Goal: Information Seeking & Learning: Check status

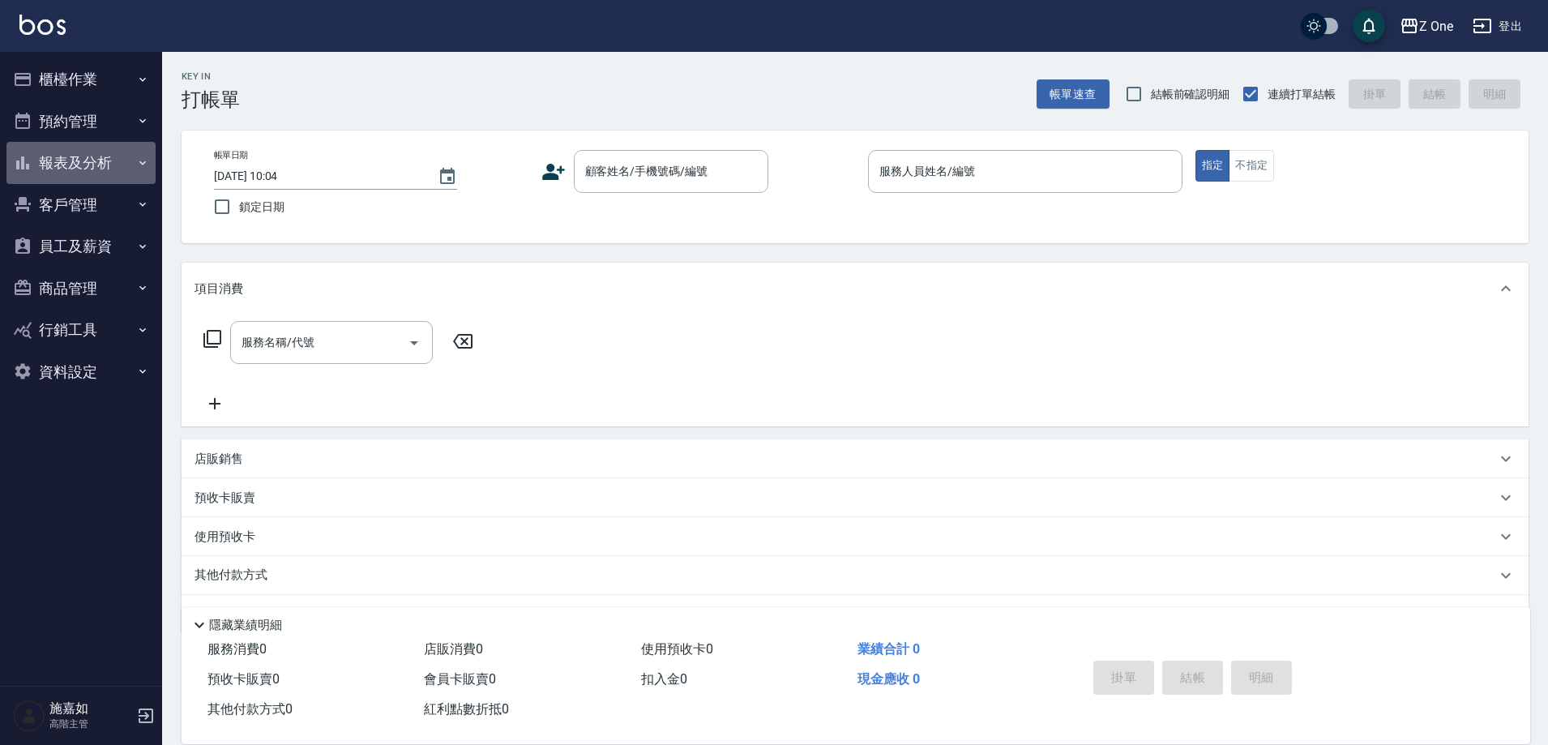
click at [84, 160] on button "報表及分析" at bounding box center [80, 163] width 149 height 42
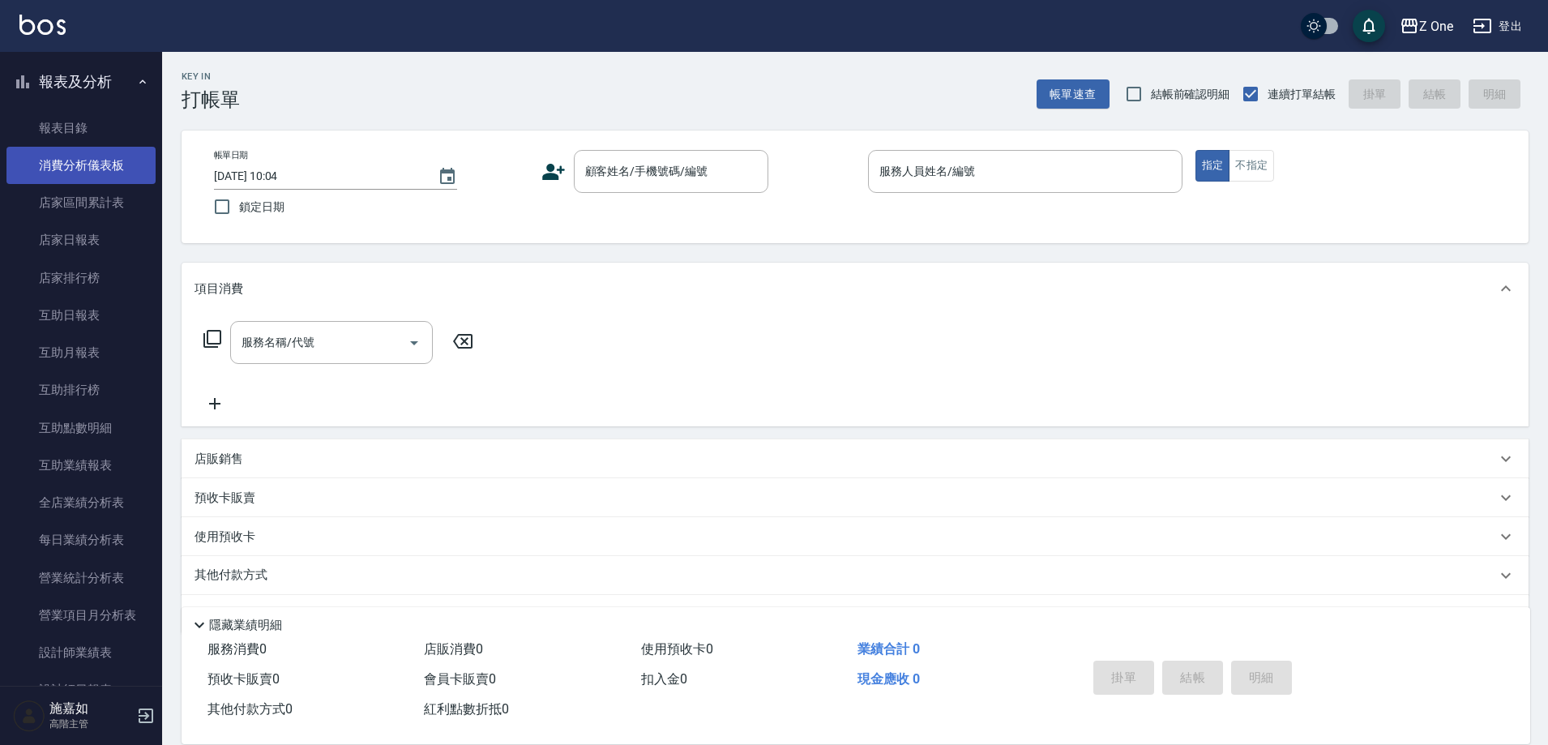
scroll to position [243, 0]
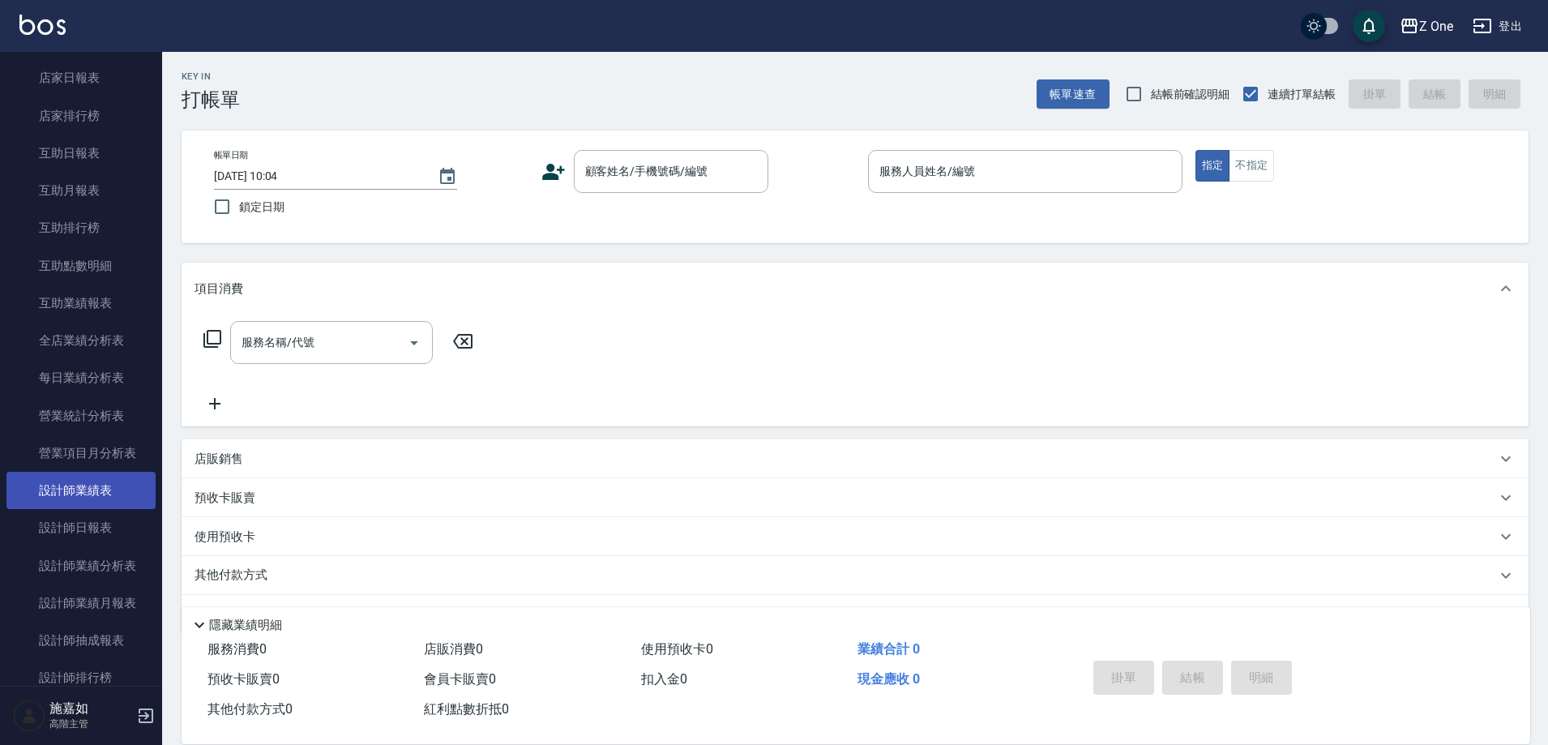
click at [88, 492] on link "設計師業績表" at bounding box center [80, 490] width 149 height 37
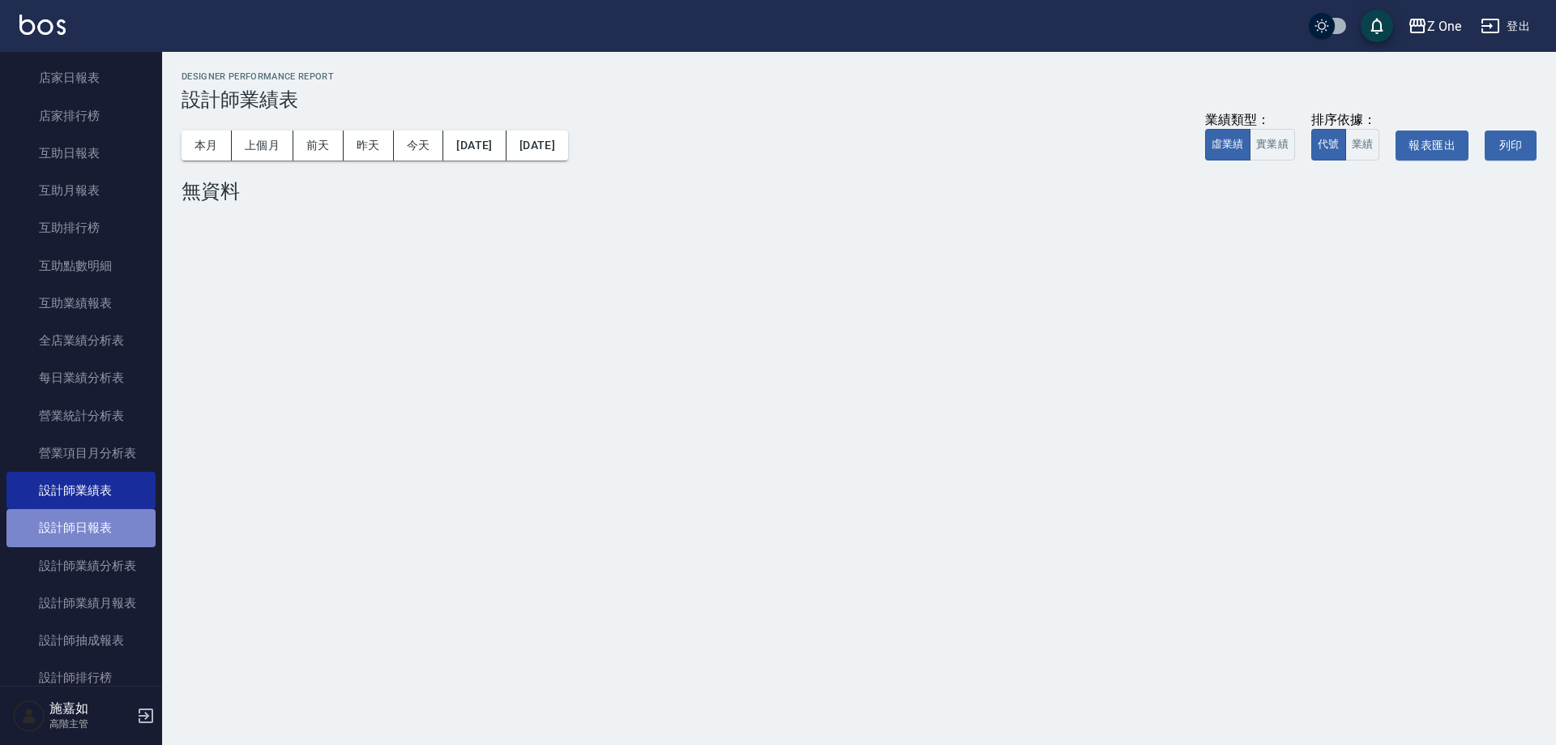
click at [91, 528] on link "設計師日報表" at bounding box center [80, 527] width 149 height 37
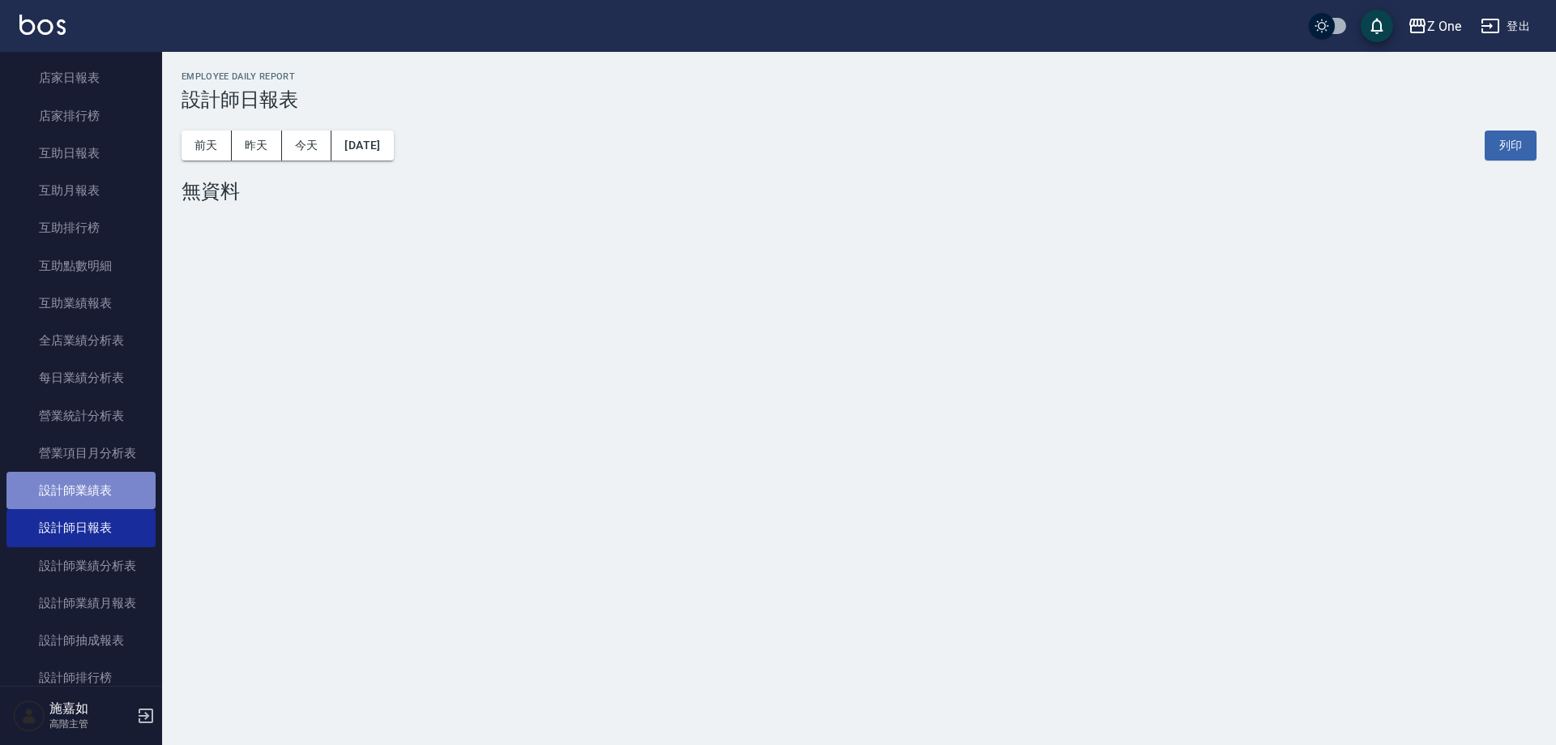
click at [81, 487] on link "設計師業績表" at bounding box center [80, 490] width 149 height 37
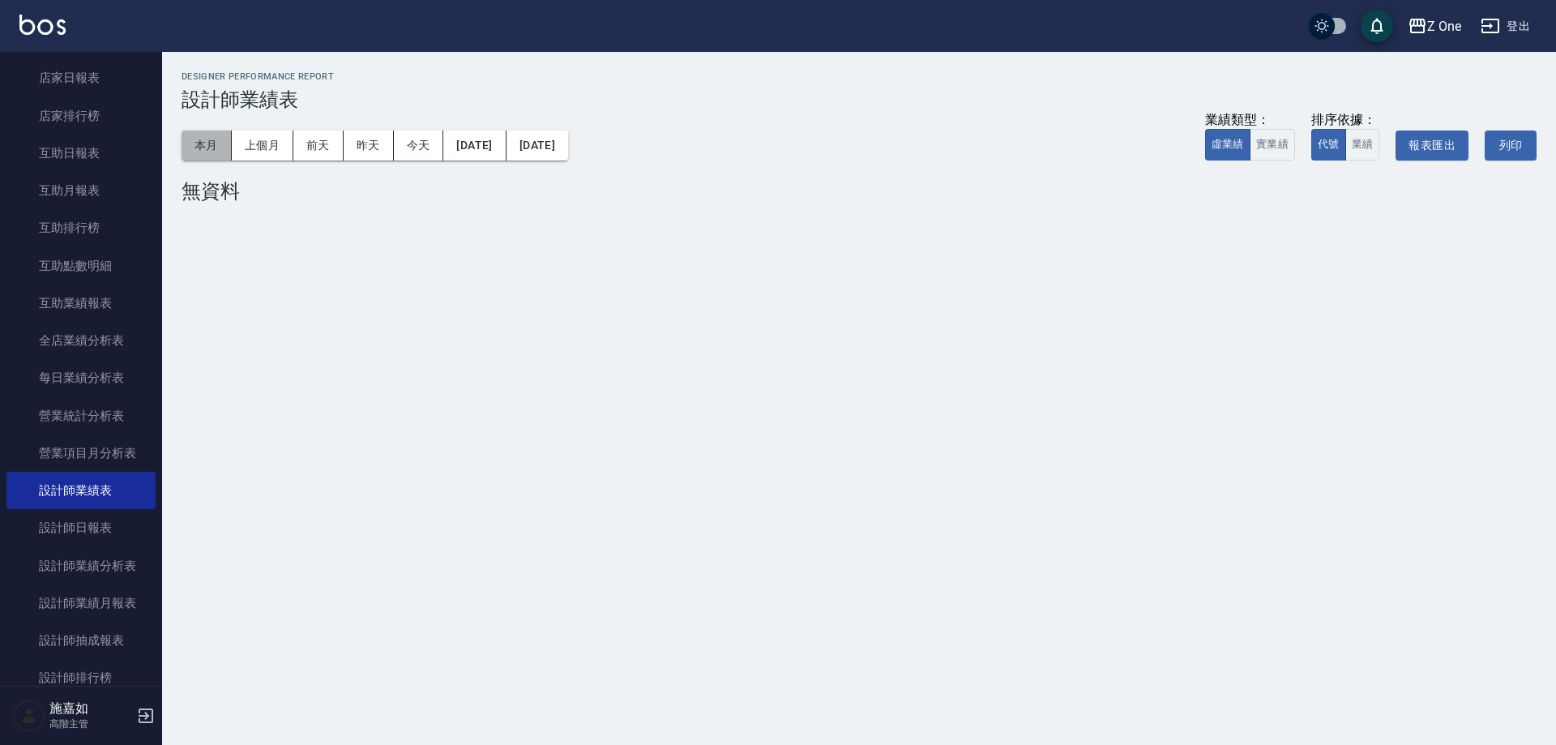
click at [207, 145] on button "本月" at bounding box center [207, 145] width 50 height 30
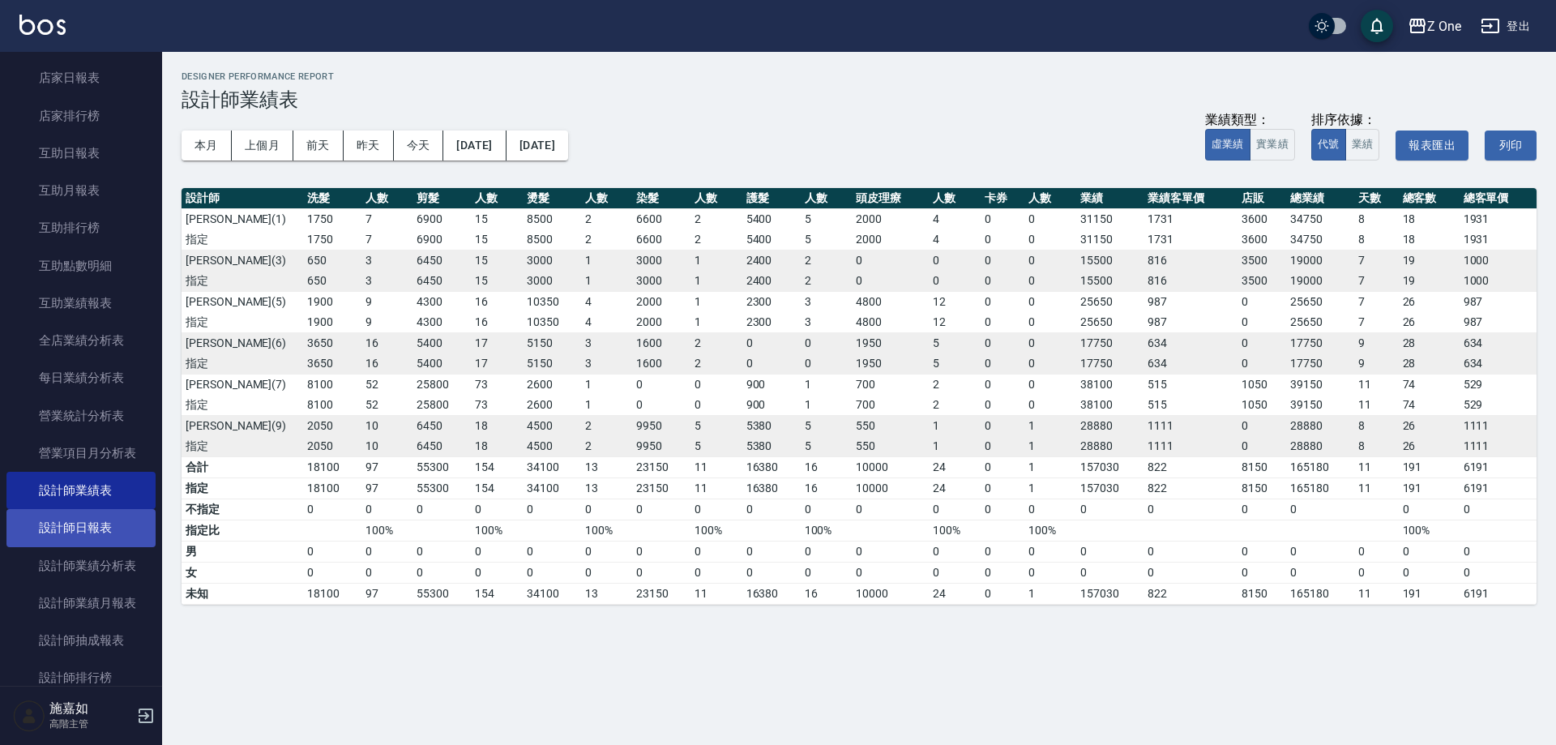
click at [73, 528] on link "設計師日報表" at bounding box center [80, 527] width 149 height 37
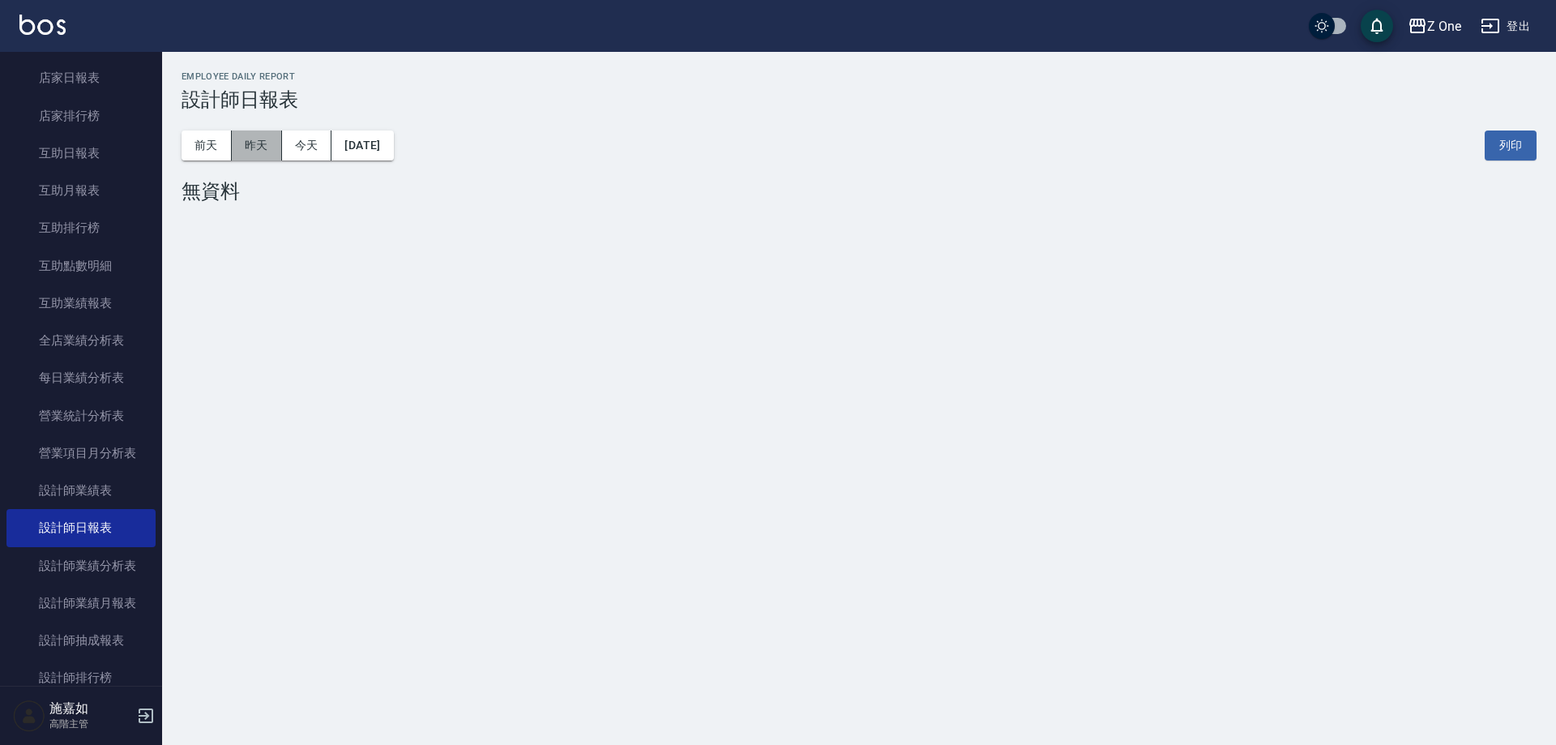
click at [263, 148] on button "昨天" at bounding box center [257, 145] width 50 height 30
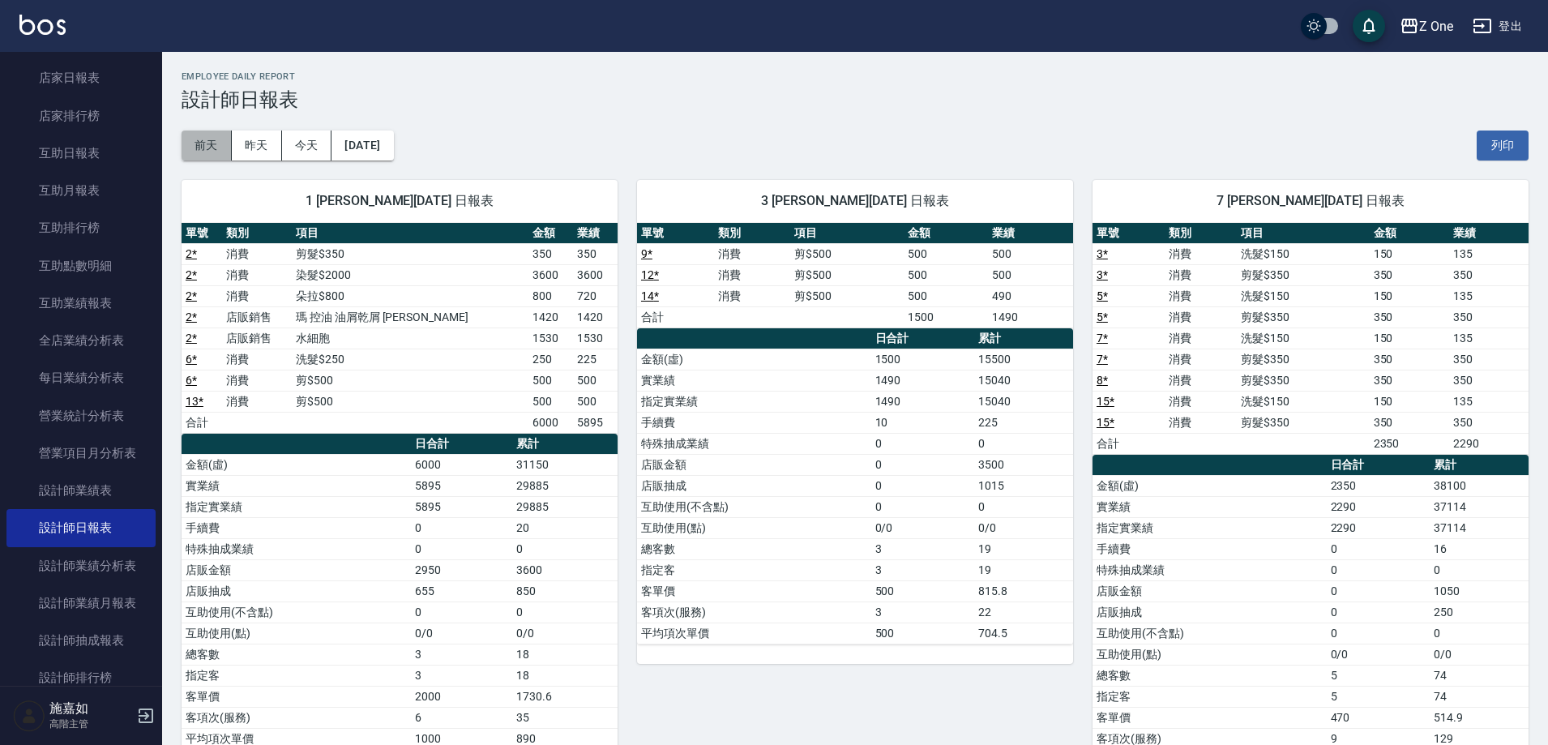
click at [217, 141] on button "前天" at bounding box center [207, 145] width 50 height 30
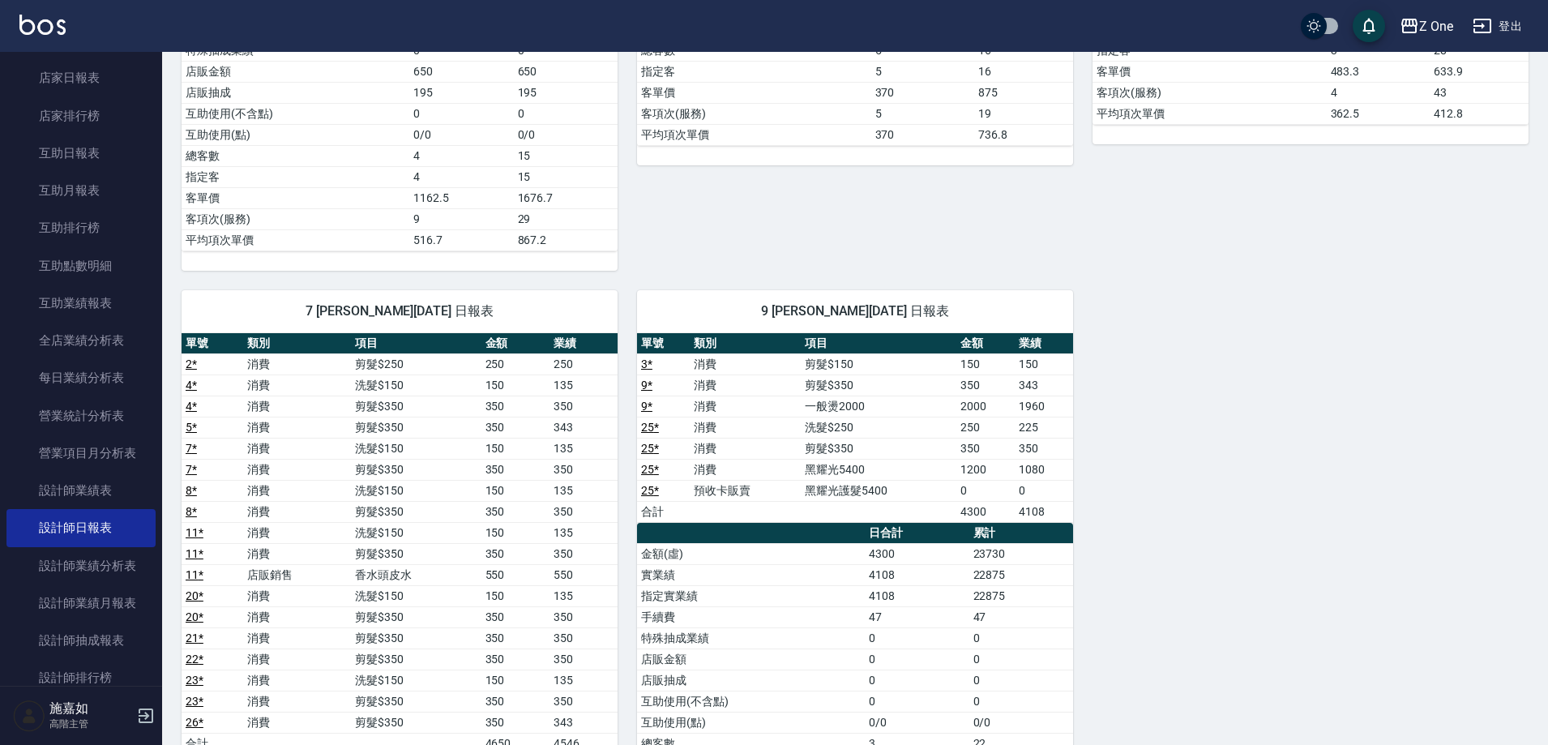
scroll to position [567, 0]
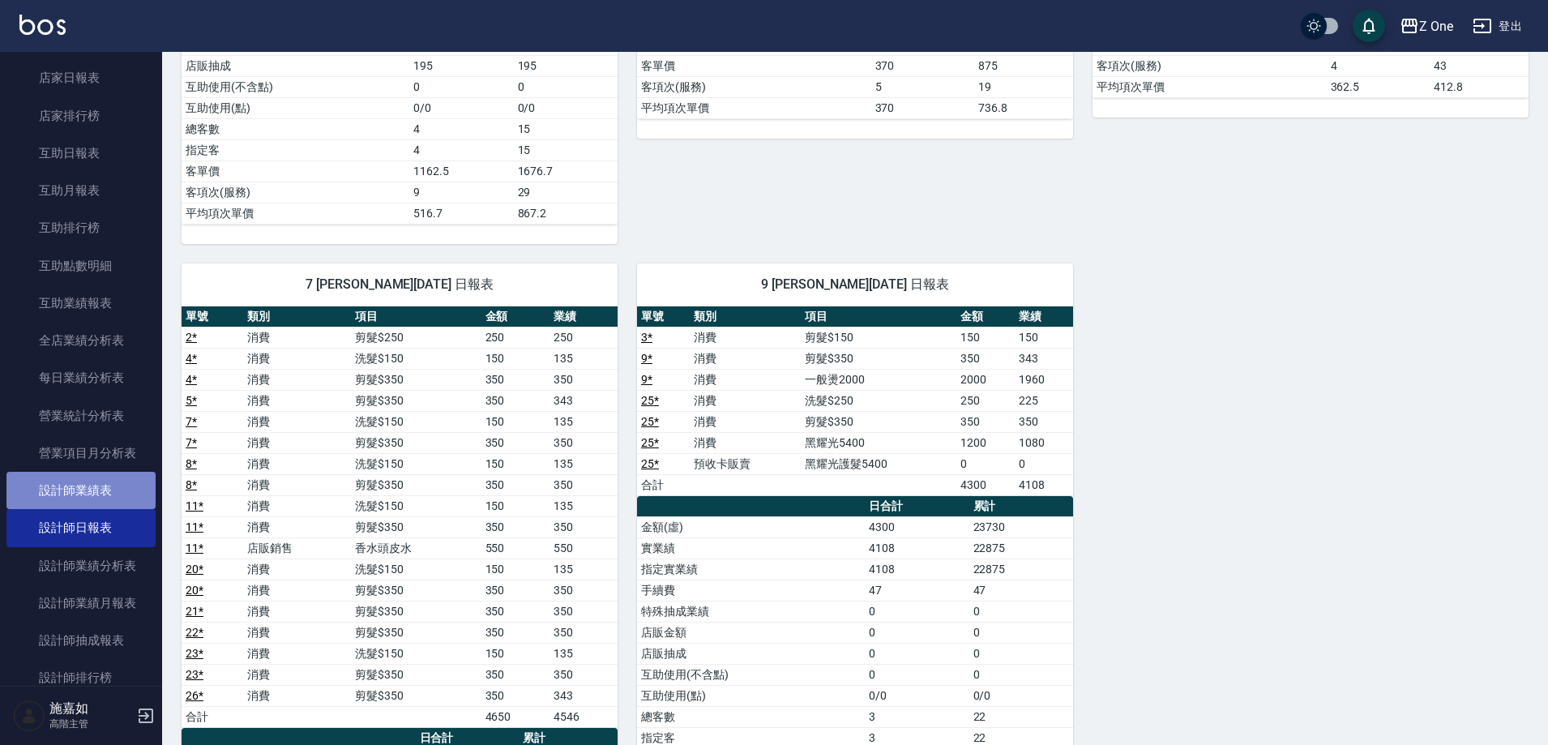
click at [122, 484] on link "設計師業績表" at bounding box center [80, 490] width 149 height 37
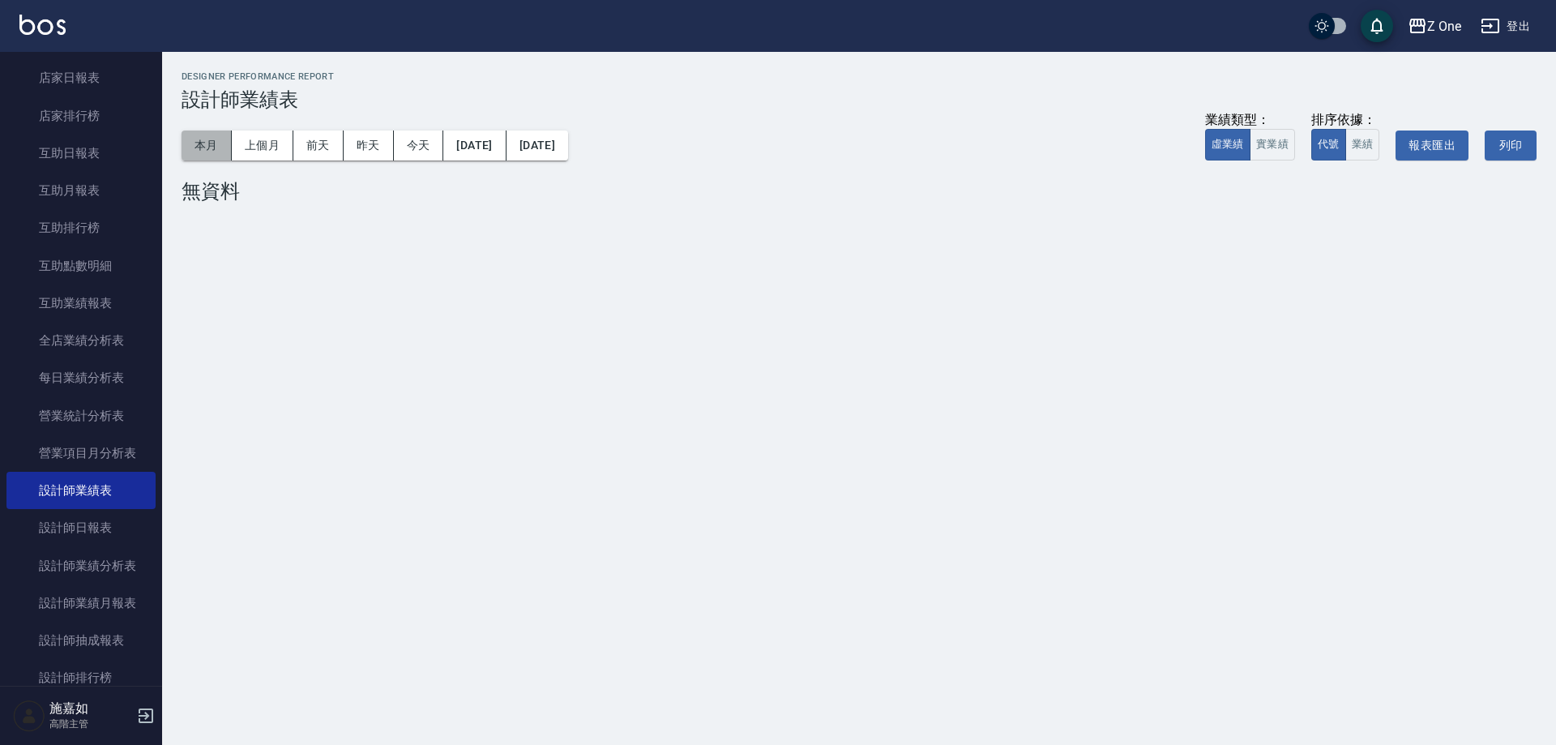
click at [190, 138] on button "本月" at bounding box center [207, 145] width 50 height 30
